Goal: Transaction & Acquisition: Purchase product/service

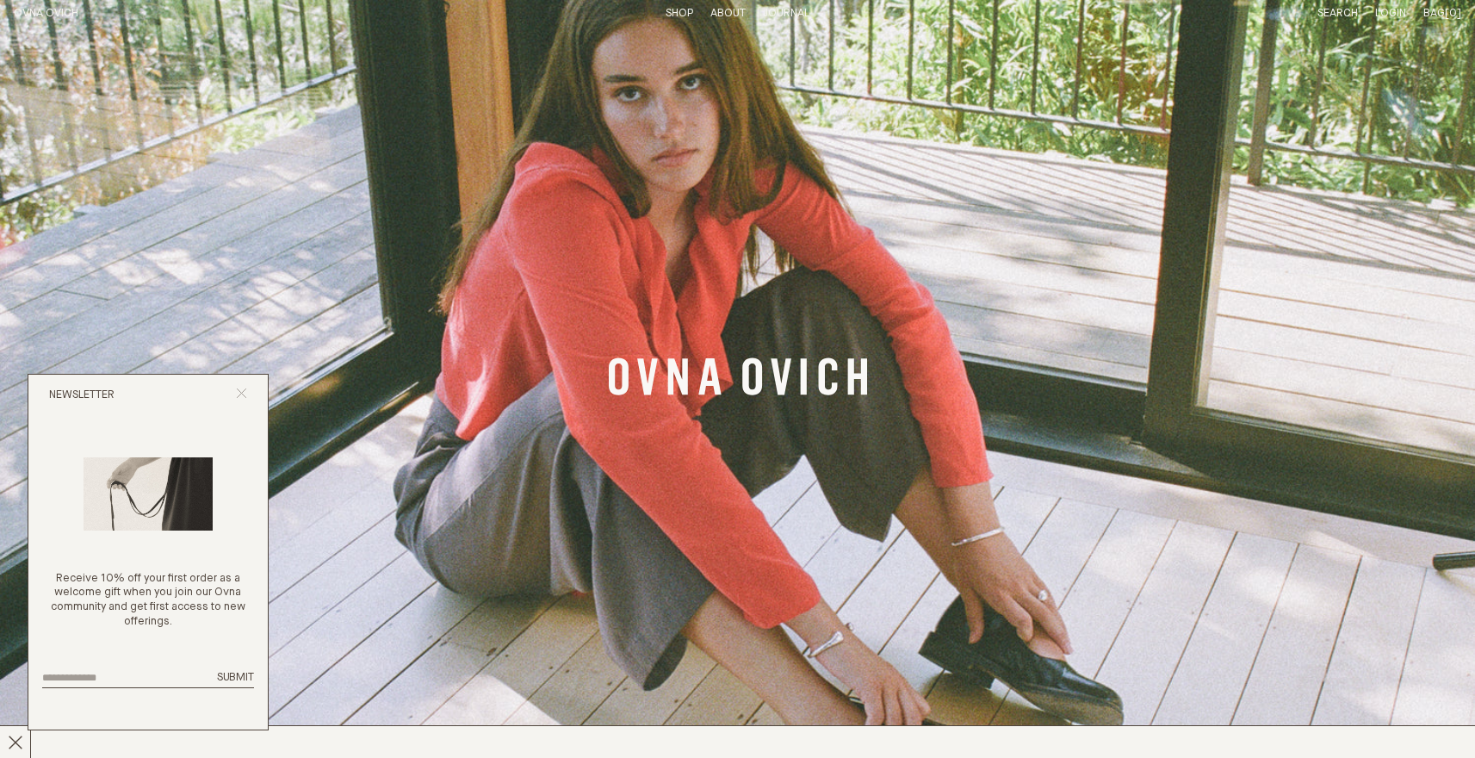
click at [237, 399] on button "Close popup" at bounding box center [241, 395] width 11 height 16
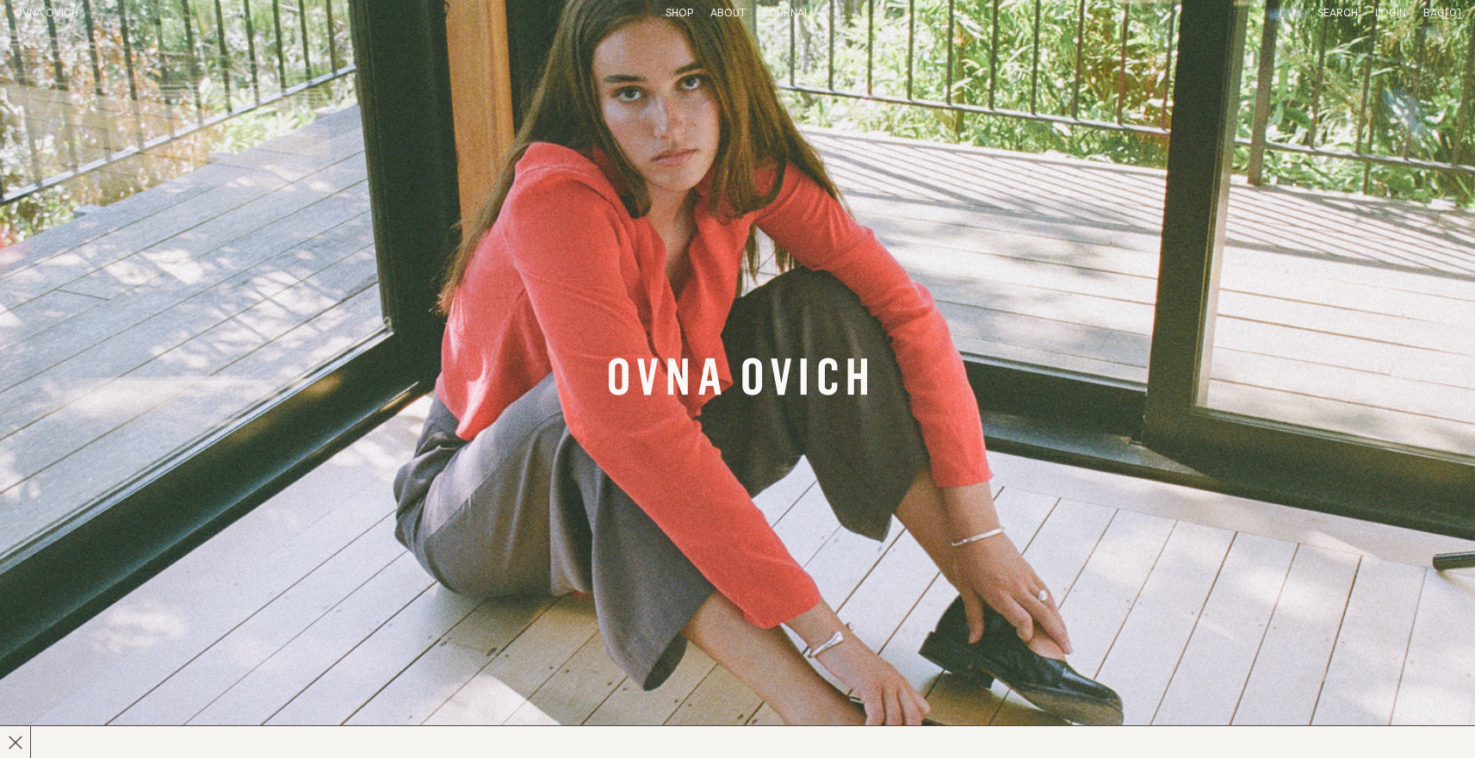
scroll to position [102, 0]
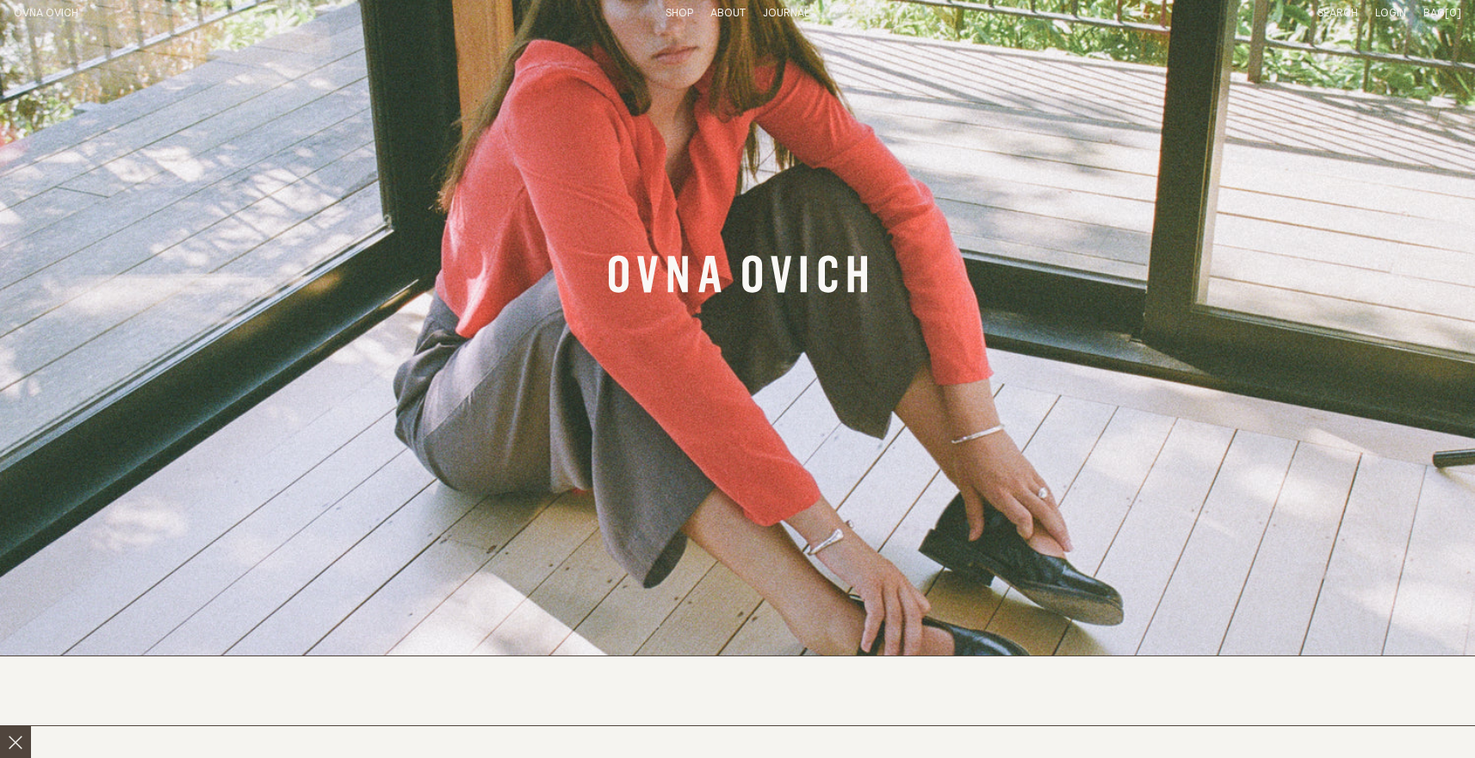
click at [12, 750] on button at bounding box center [15, 742] width 31 height 32
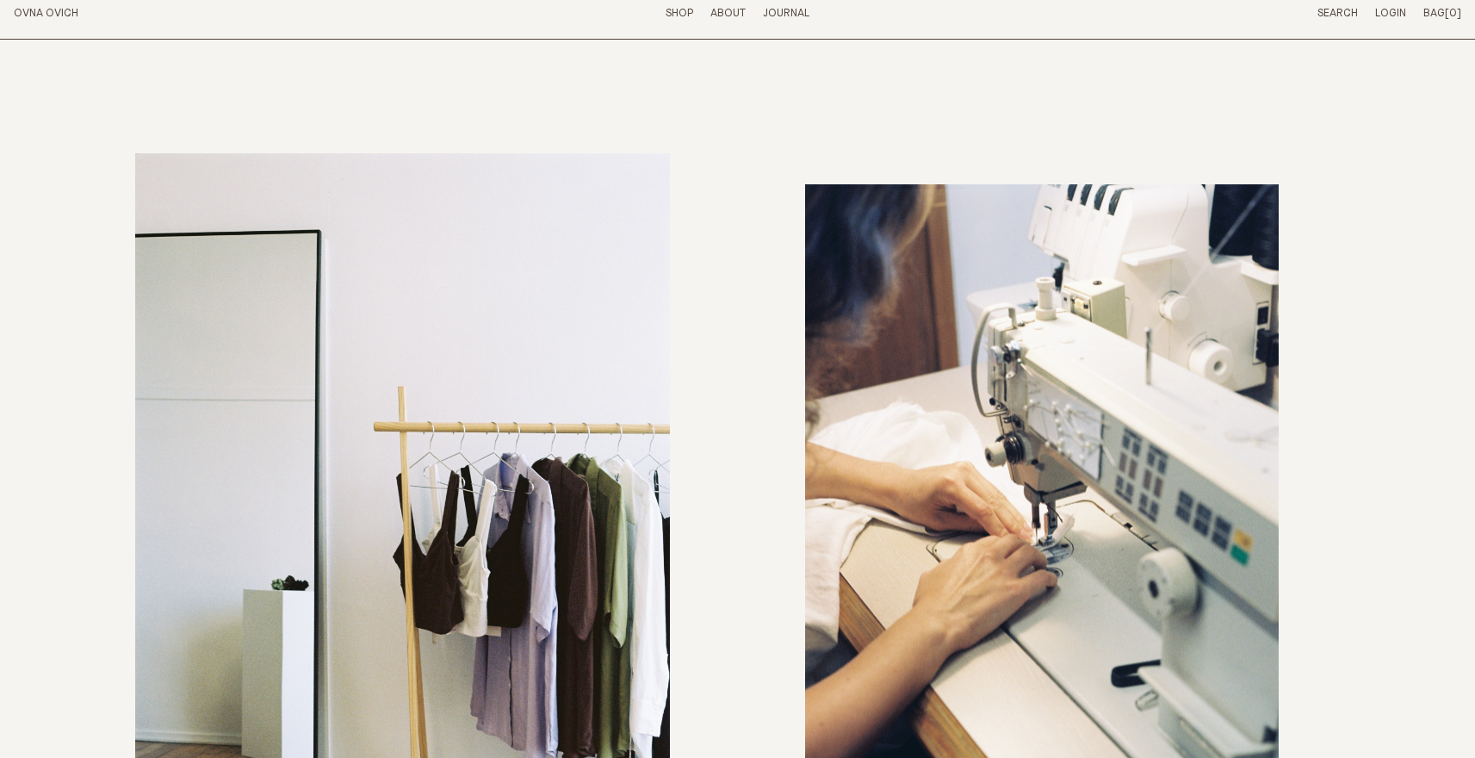
scroll to position [7121, 0]
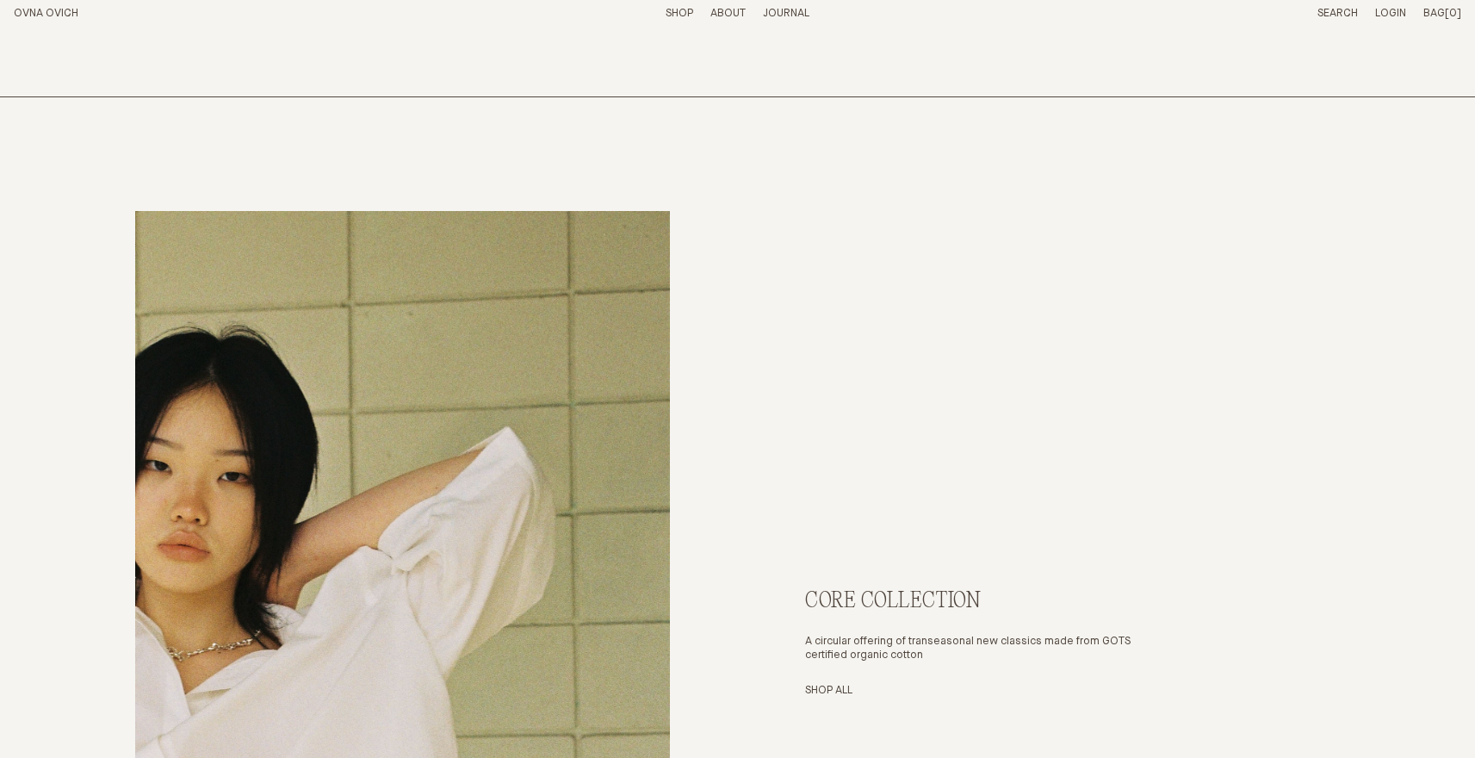
click at [449, 357] on img at bounding box center [402, 612] width 534 height 802
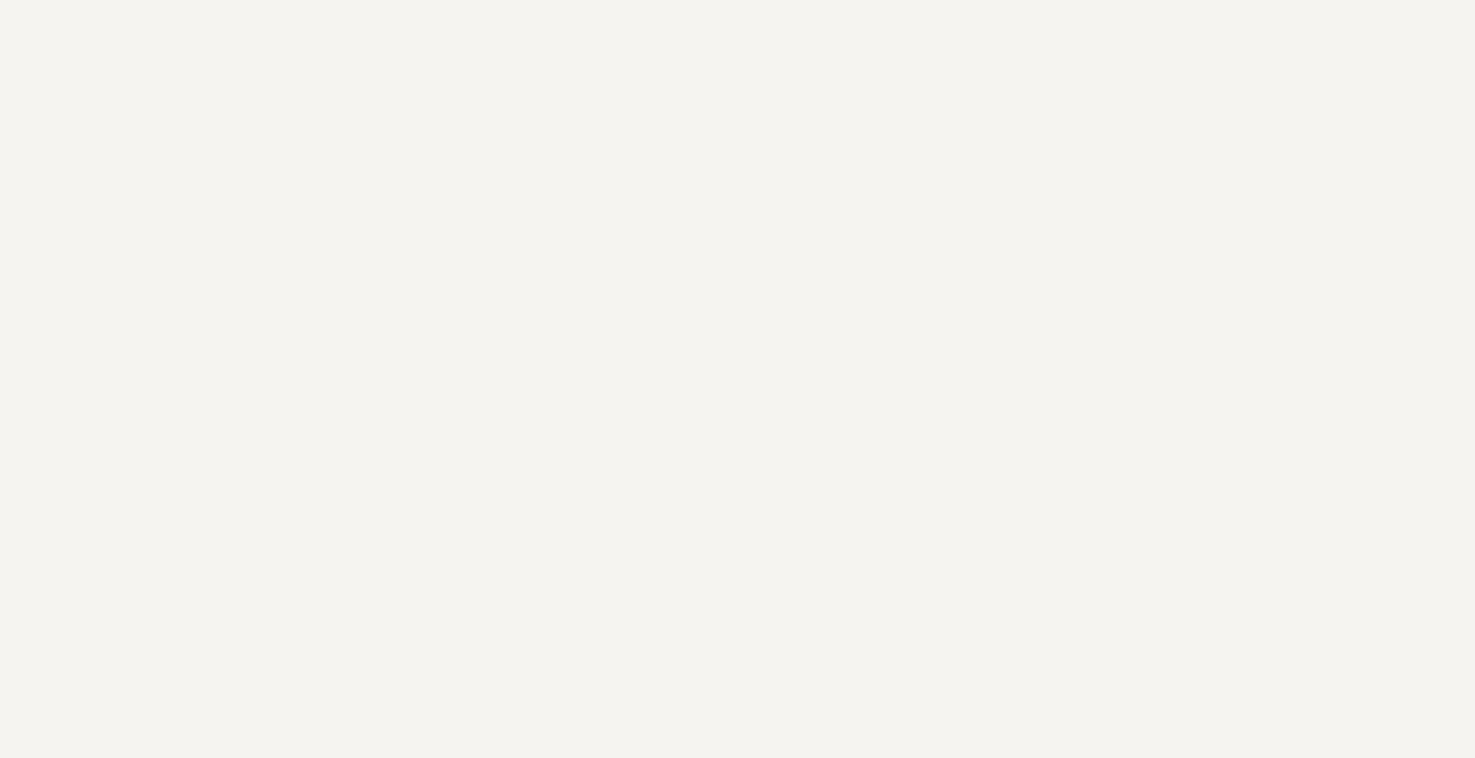
scroll to position [3797, 0]
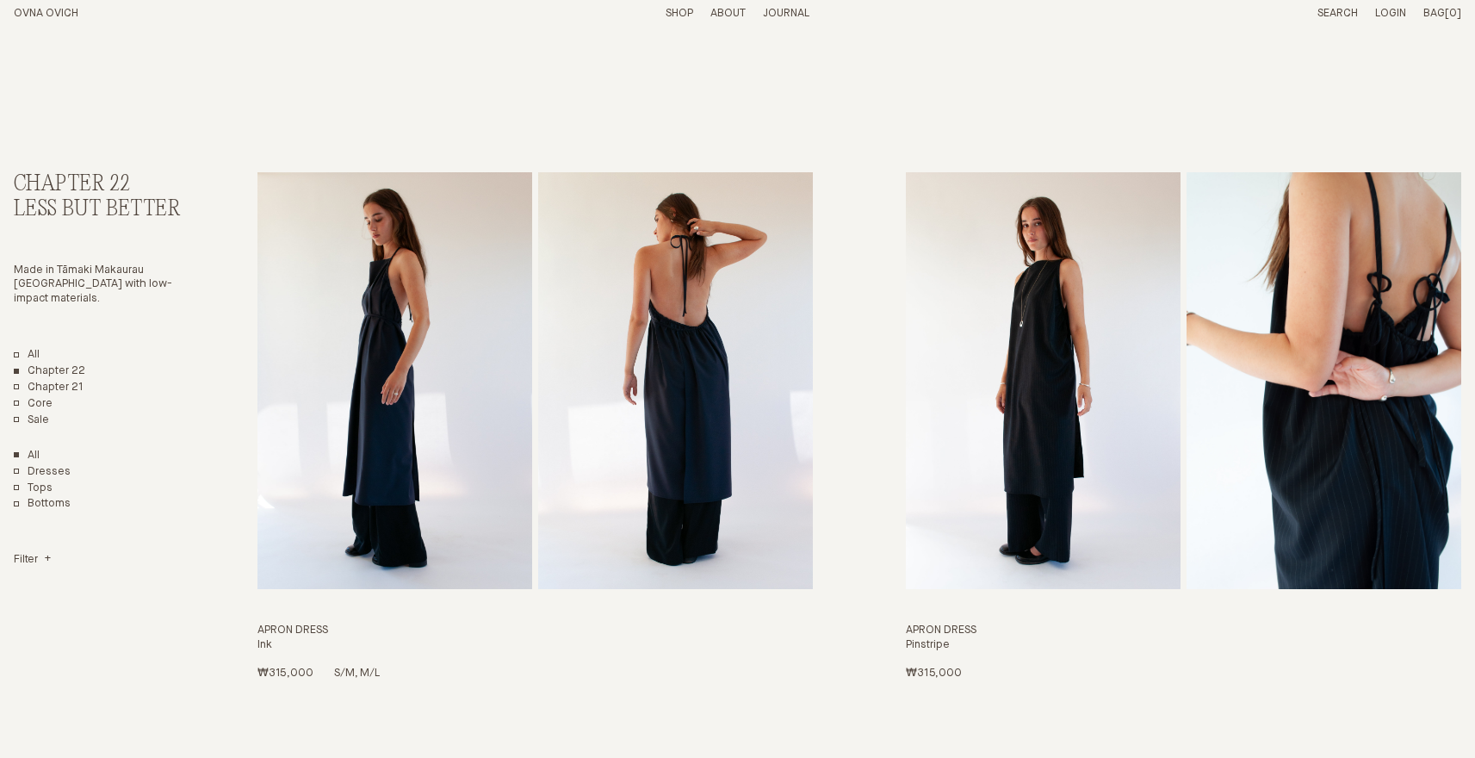
click at [463, 432] on img "Apron Dress" at bounding box center [394, 380] width 275 height 417
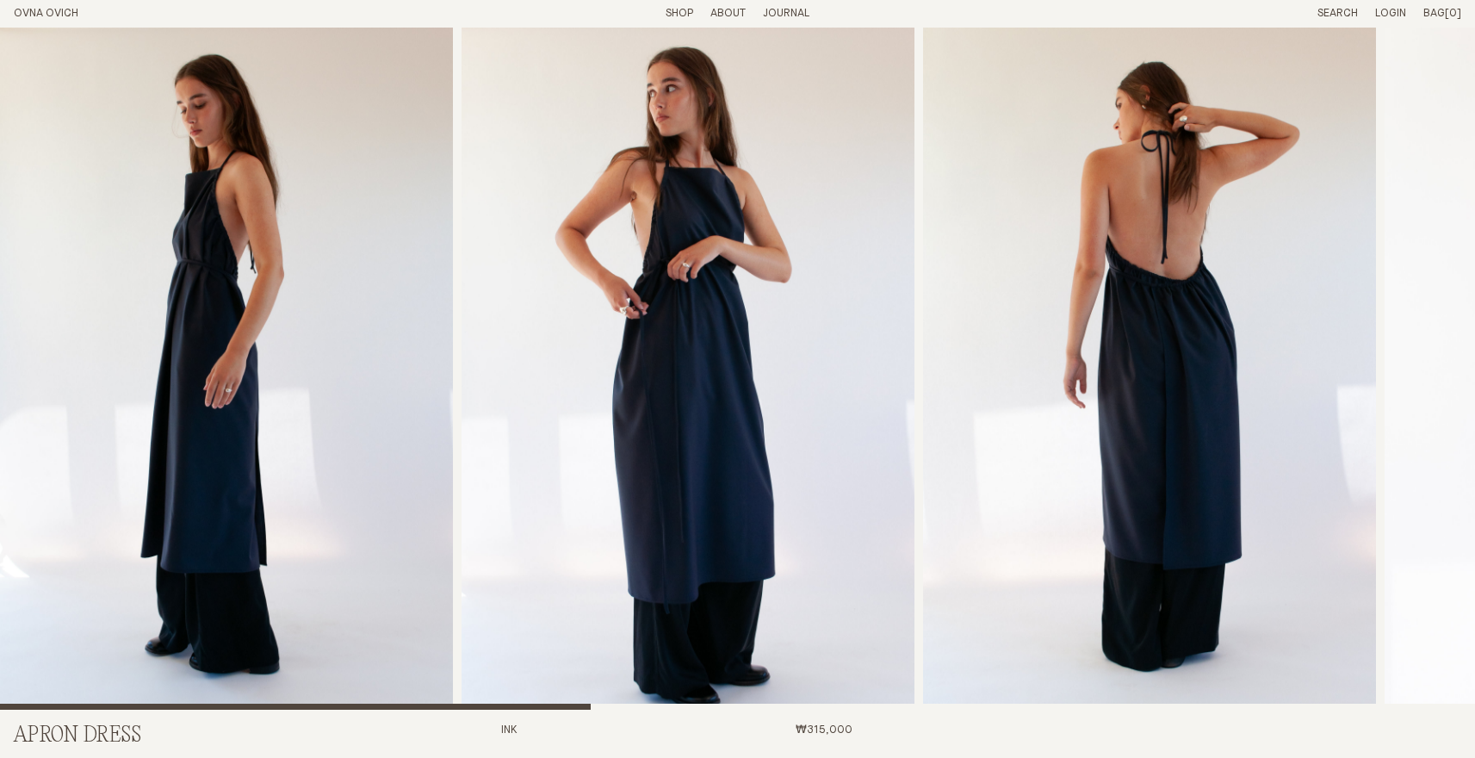
scroll to position [2, 0]
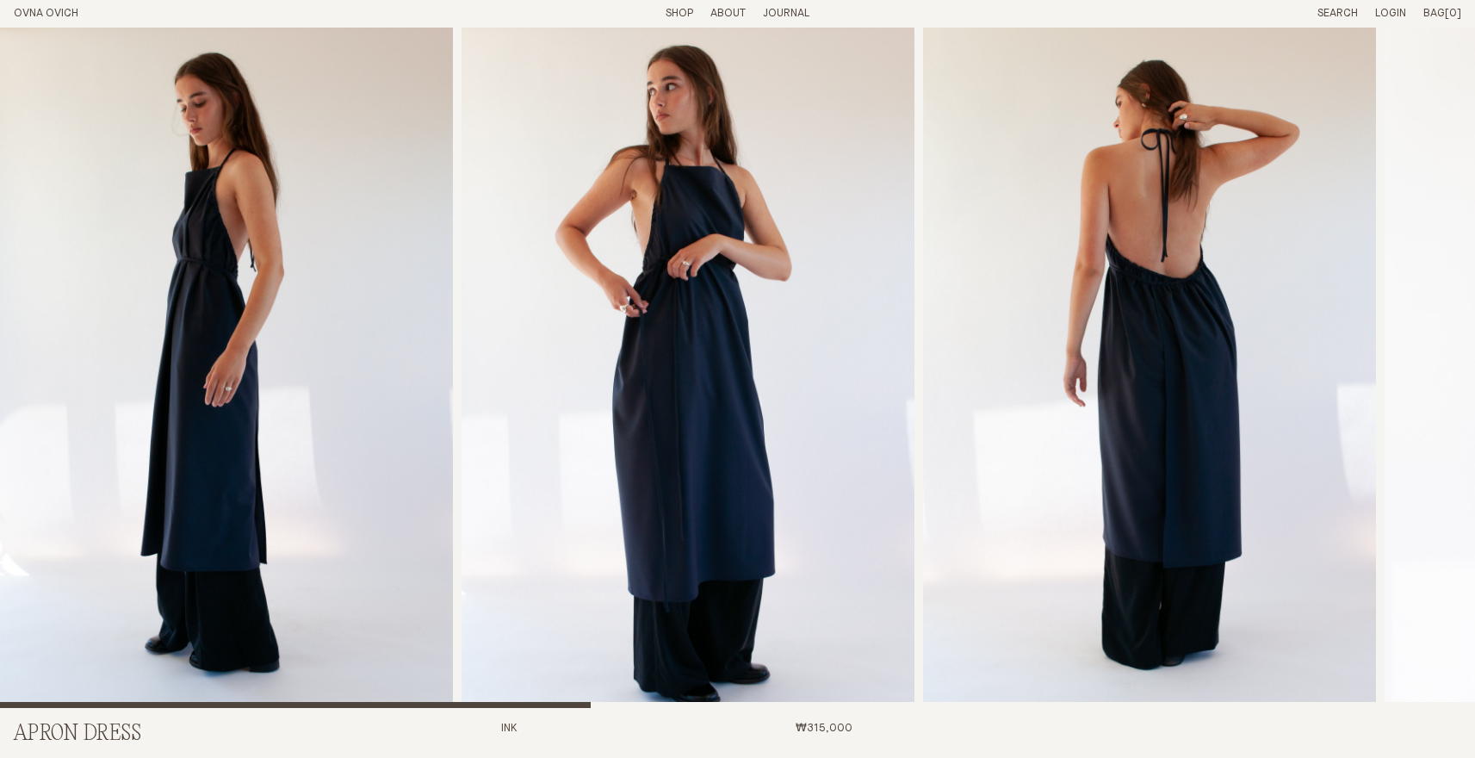
click at [58, 20] on h1 "OVNA OVICH" at bounding box center [129, 14] width 230 height 15
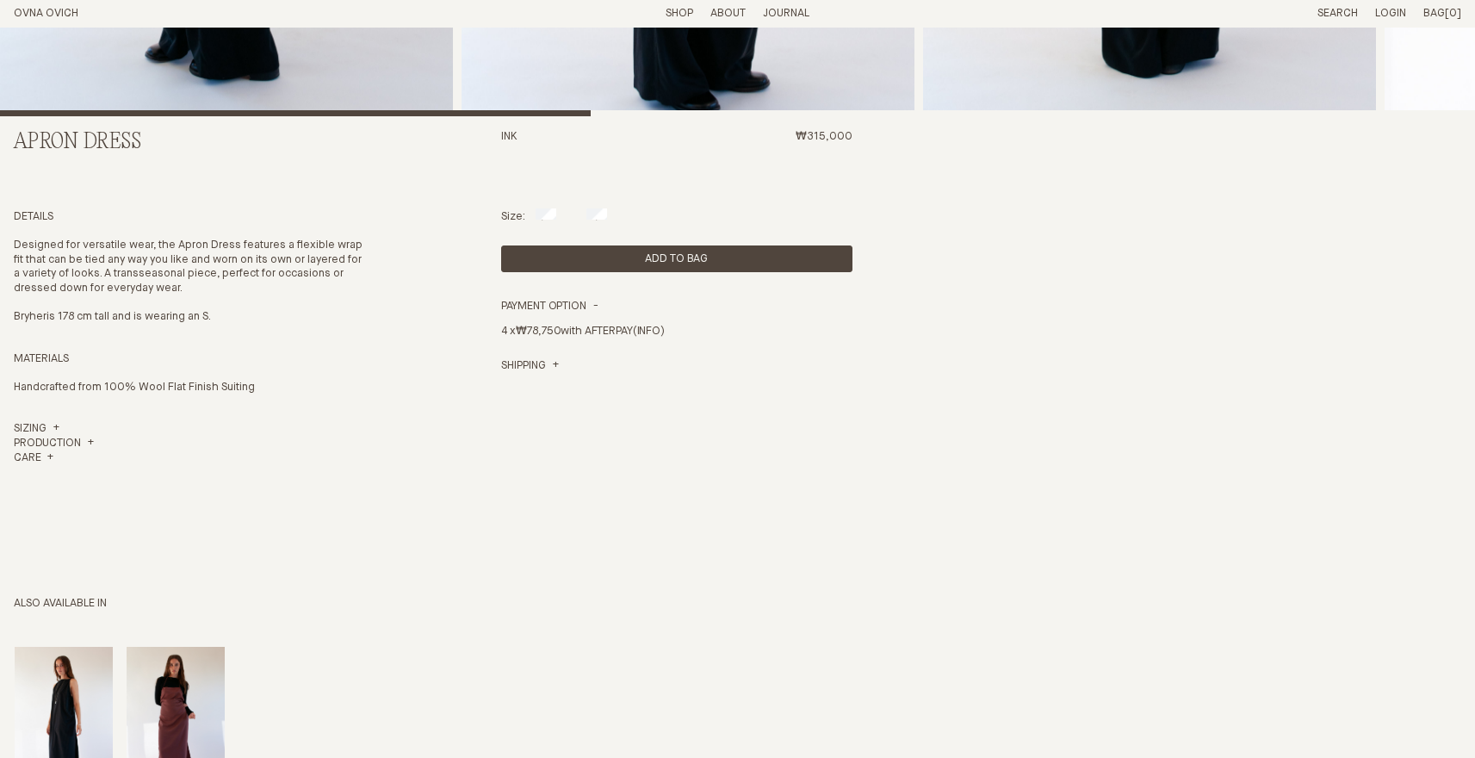
scroll to position [659, 0]
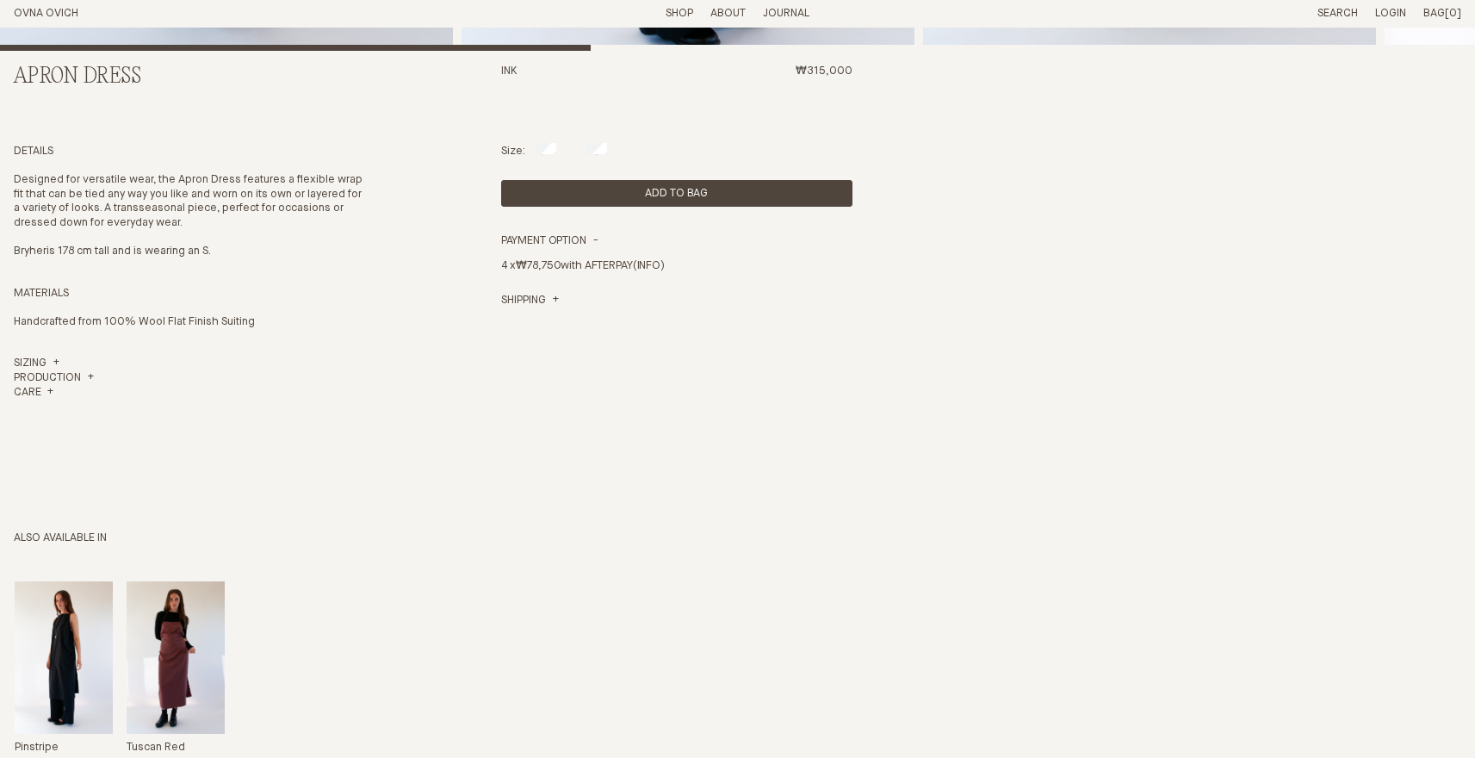
click at [46, 8] on link "OVNA OVICH" at bounding box center [46, 13] width 65 height 11
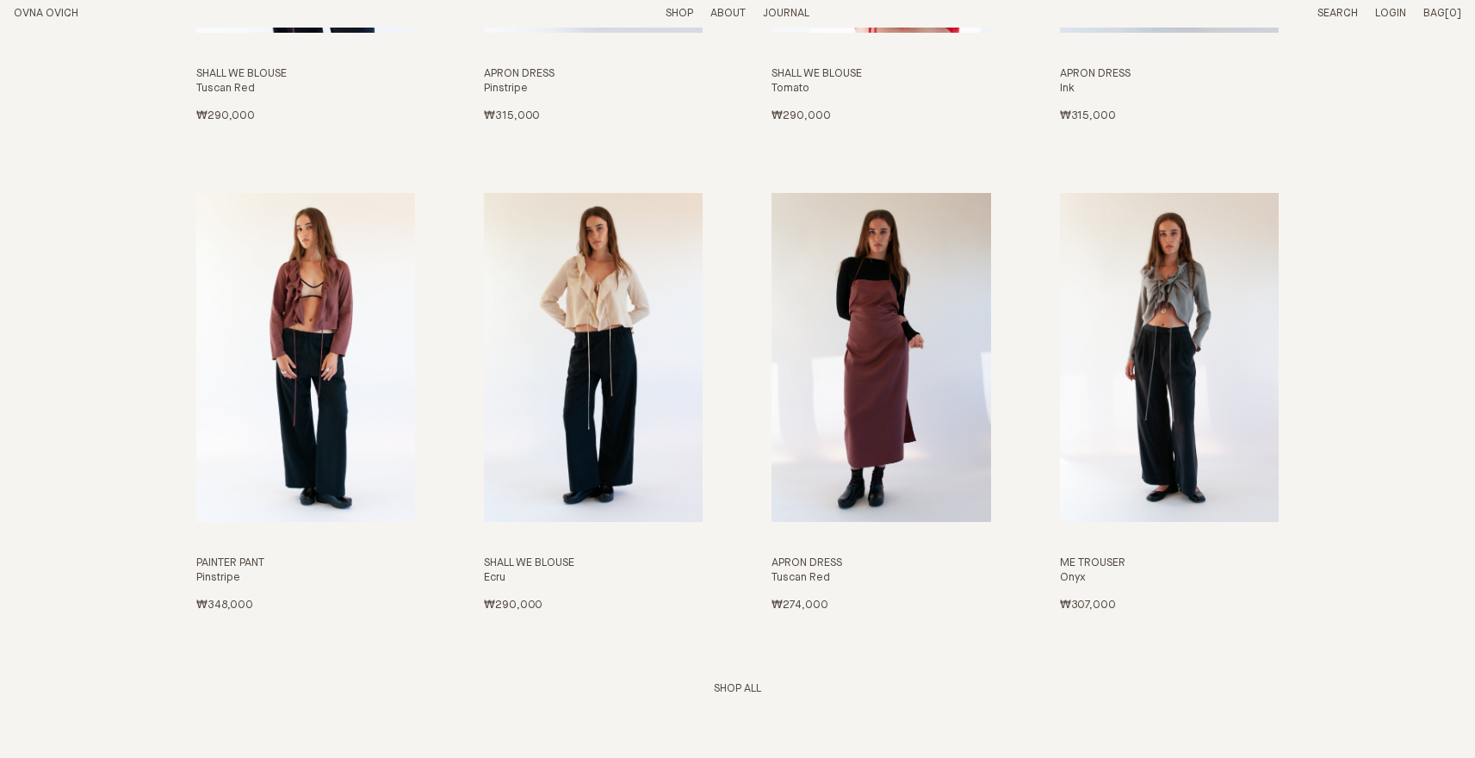
scroll to position [2408, 0]
